Goal: Task Accomplishment & Management: Manage account settings

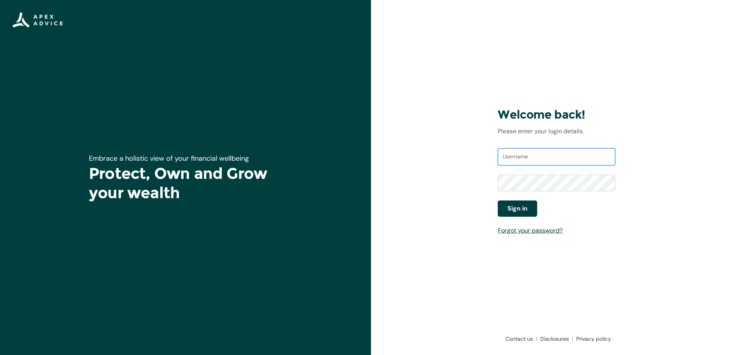
type input "[PERSON_NAME][EMAIL_ADDRESS][DOMAIN_NAME]"
click at [528, 209] on button "Sign in" at bounding box center [517, 209] width 39 height 16
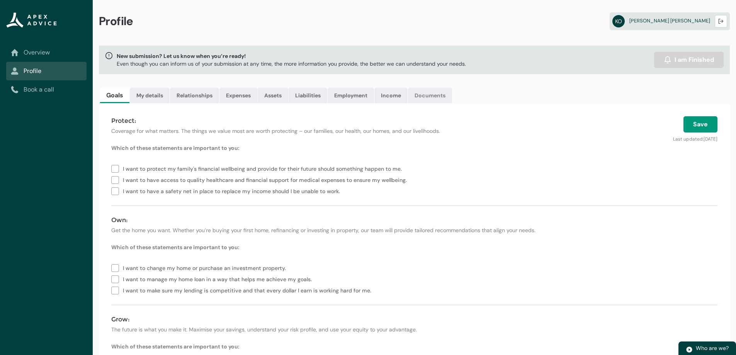
click at [423, 93] on link "Documents" at bounding box center [430, 95] width 44 height 15
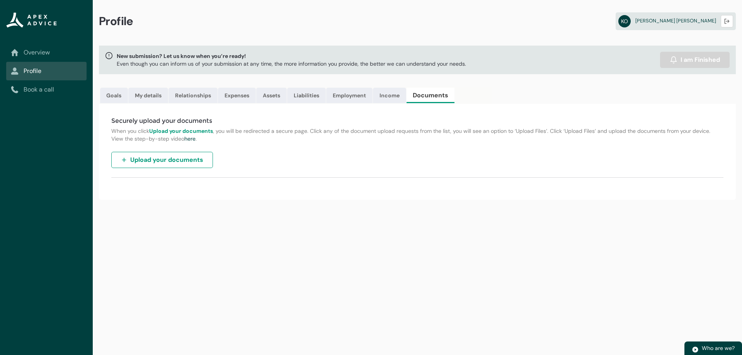
click at [14, 53] on icon "Sub page" at bounding box center [14, 52] width 7 height 7
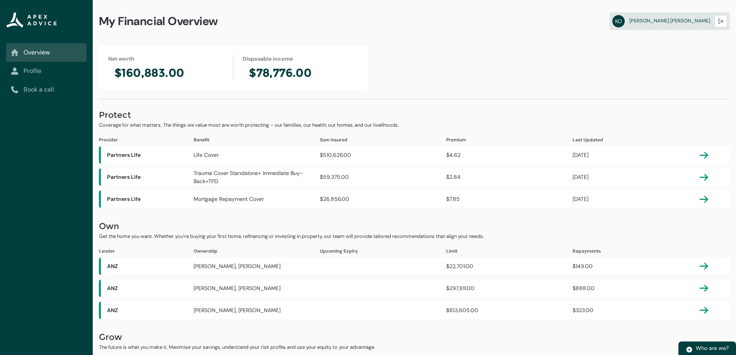
click at [39, 71] on link "Profile" at bounding box center [46, 70] width 71 height 9
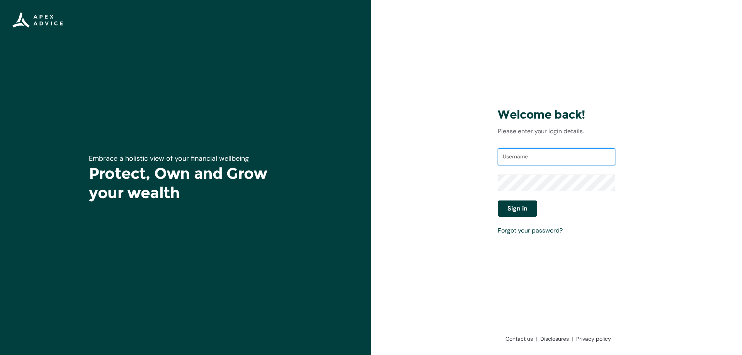
type input "[PERSON_NAME][EMAIL_ADDRESS][DOMAIN_NAME]"
click at [511, 212] on span "Sign in" at bounding box center [517, 208] width 20 height 9
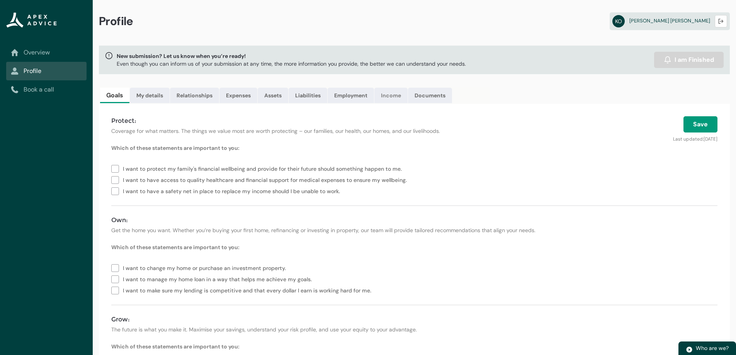
click at [382, 97] on link "Income" at bounding box center [390, 95] width 33 height 15
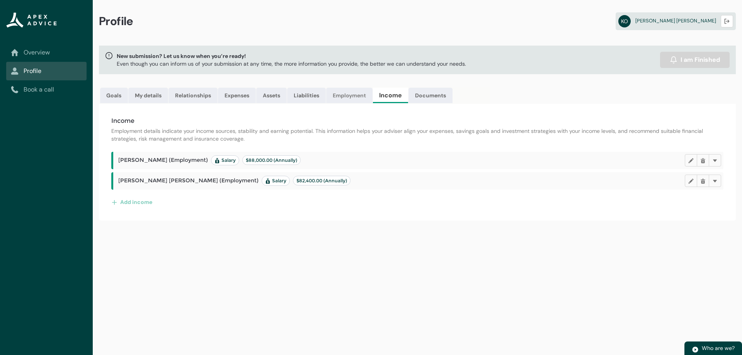
click at [353, 94] on link "Employment" at bounding box center [349, 95] width 46 height 15
click at [316, 93] on link "Liabilities" at bounding box center [306, 95] width 39 height 15
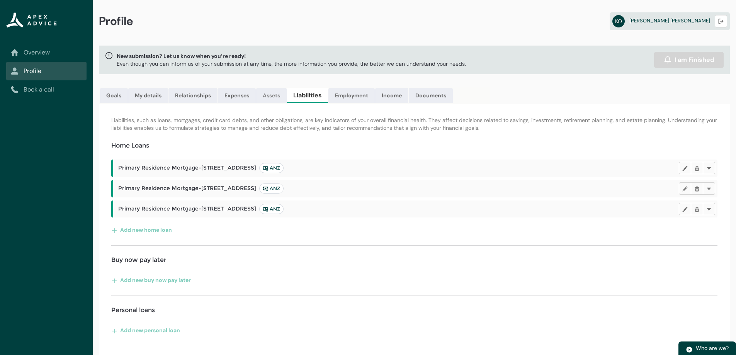
click at [274, 94] on link "Assets" at bounding box center [271, 95] width 31 height 15
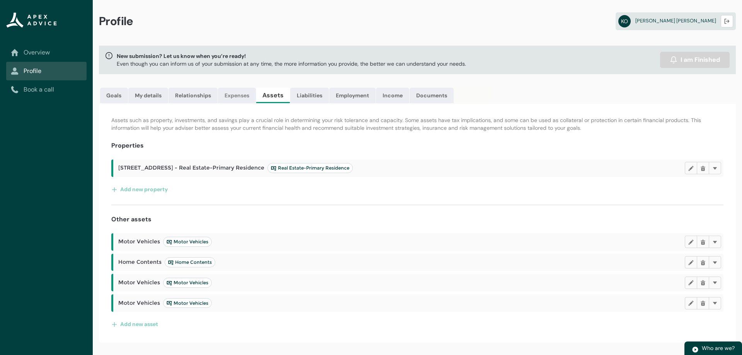
click at [237, 93] on link "Expenses" at bounding box center [237, 95] width 38 height 15
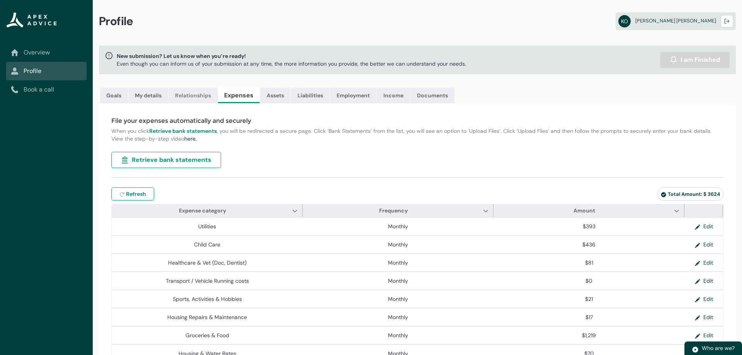
type input "***"
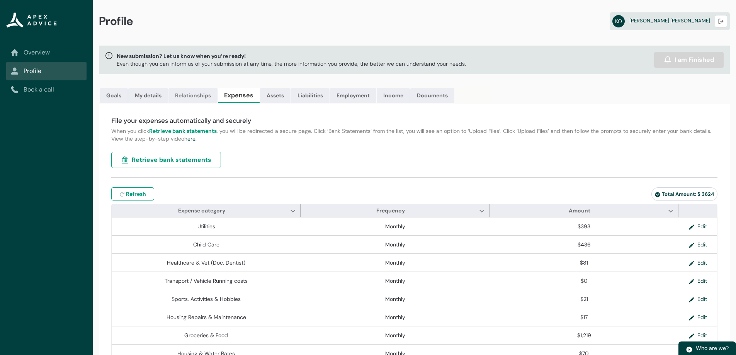
click at [196, 95] on link "Relationships" at bounding box center [192, 95] width 49 height 15
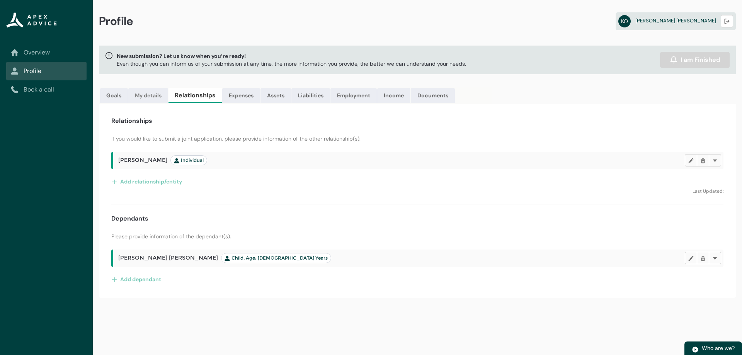
click at [151, 92] on link "My details" at bounding box center [148, 95] width 40 height 15
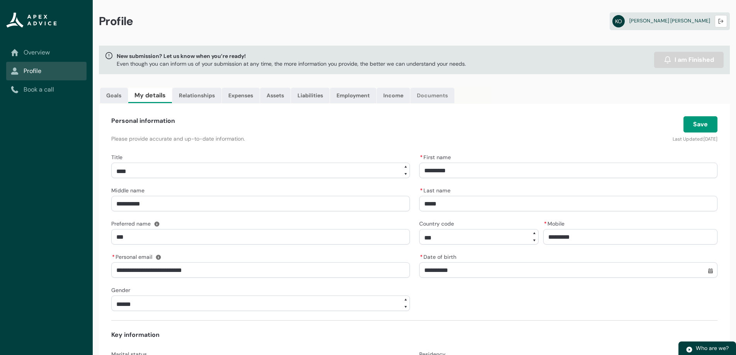
click at [435, 93] on link "Documents" at bounding box center [432, 95] width 44 height 15
